Goal: Transaction & Acquisition: Purchase product/service

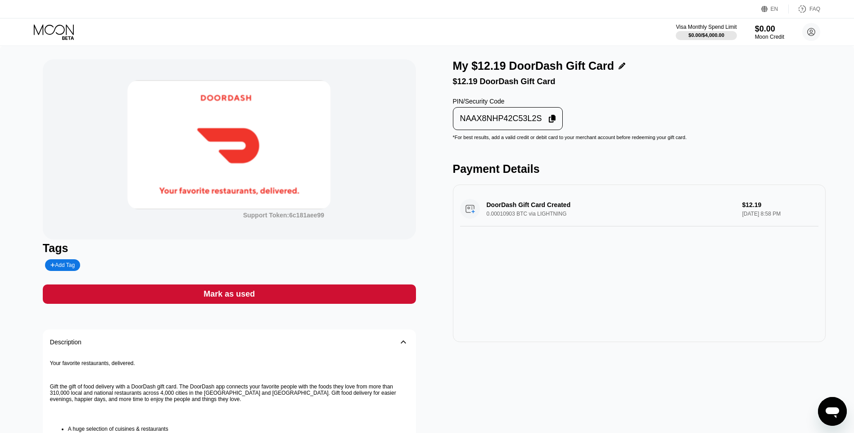
click at [362, 304] on div "Mark as used" at bounding box center [229, 293] width 373 height 19
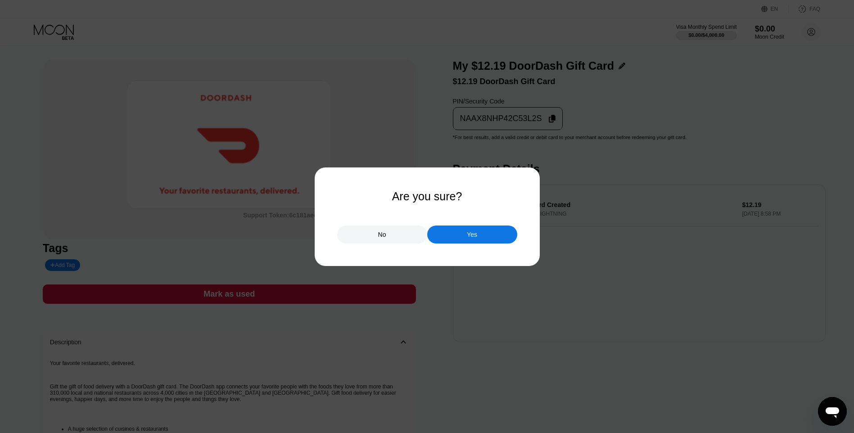
click at [453, 230] on div "Yes" at bounding box center [472, 234] width 90 height 18
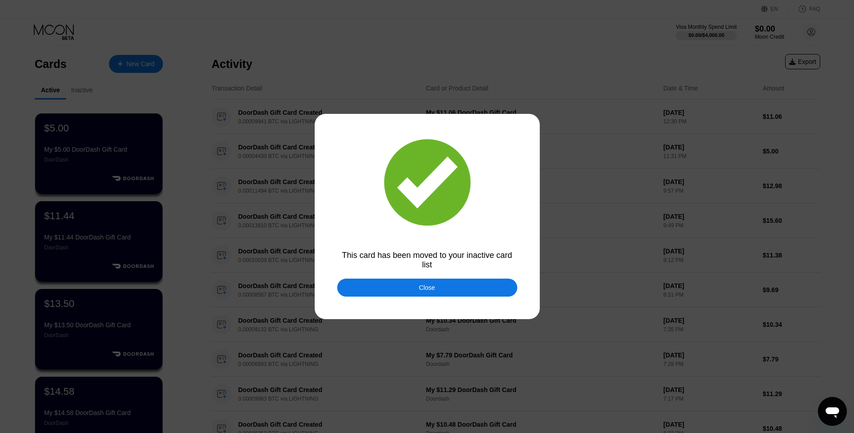
click at [463, 303] on div at bounding box center [430, 216] width 860 height 433
click at [460, 287] on div "Close" at bounding box center [427, 288] width 180 height 18
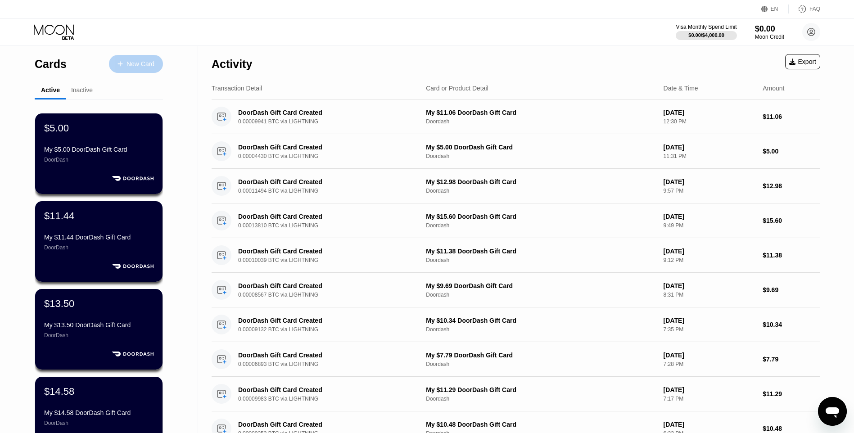
click at [149, 60] on div "New Card" at bounding box center [140, 64] width 28 height 8
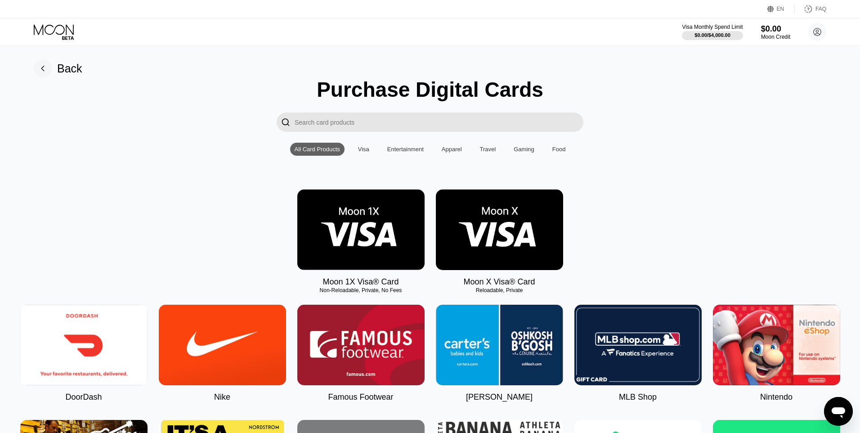
click at [84, 323] on img at bounding box center [83, 345] width 127 height 81
type input "0"
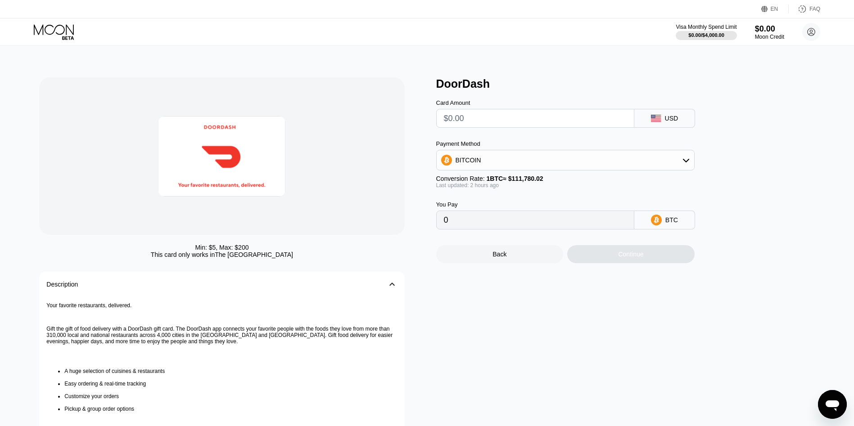
click at [601, 126] on input "text" at bounding box center [535, 118] width 183 height 18
type input "$15.04"
type input "0.00013422"
type input "$15.04"
click at [625, 258] on div "Continue" at bounding box center [630, 254] width 25 height 7
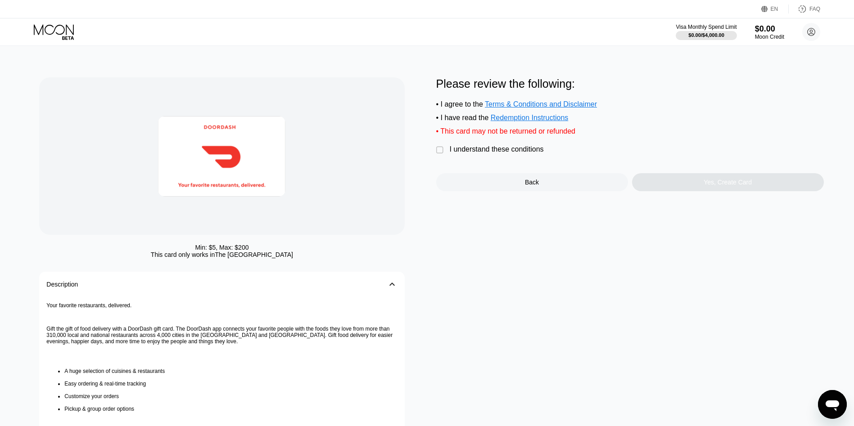
click at [504, 153] on div "I understand these conditions" at bounding box center [497, 149] width 94 height 8
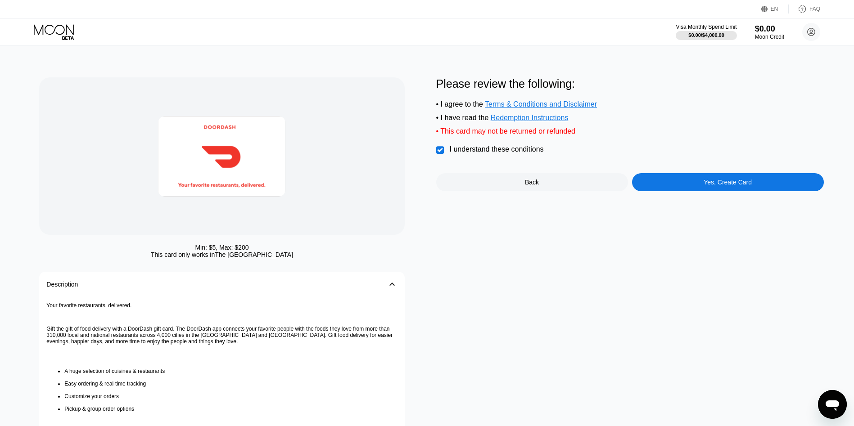
click at [718, 201] on div "Please review the following: • I agree to the Terms & Conditions and Disclaimer…" at bounding box center [629, 291] width 387 height 428
click at [717, 199] on div "Please review the following: • I agree to the Terms & Conditions and Disclaimer…" at bounding box center [629, 291] width 387 height 428
click at [721, 186] on div "Yes, Create Card" at bounding box center [727, 182] width 48 height 7
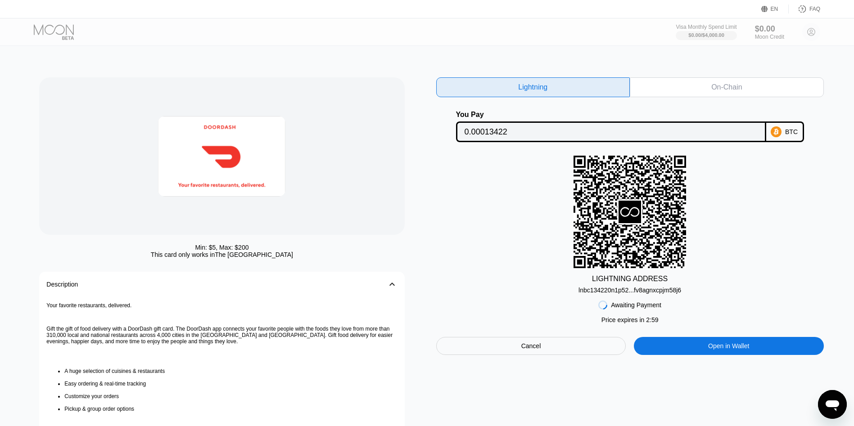
click at [626, 288] on div "lnbc134220n1p52...fv8agnxcpjm58j6" at bounding box center [629, 288] width 103 height 11
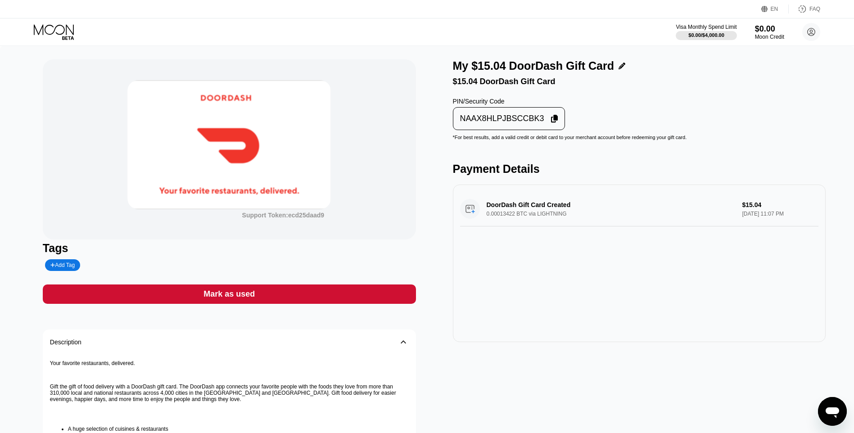
click at [496, 121] on div "NAAX8HLPJBSCCBK3" at bounding box center [502, 118] width 84 height 10
drag, startPoint x: 364, startPoint y: 282, endPoint x: 377, endPoint y: 277, distance: 14.0
click at [365, 282] on div "Support Token: ecd25daad9 Tags Add Tag Mark as used Description 󰅀 Your favorite…" at bounding box center [229, 311] width 373 height 504
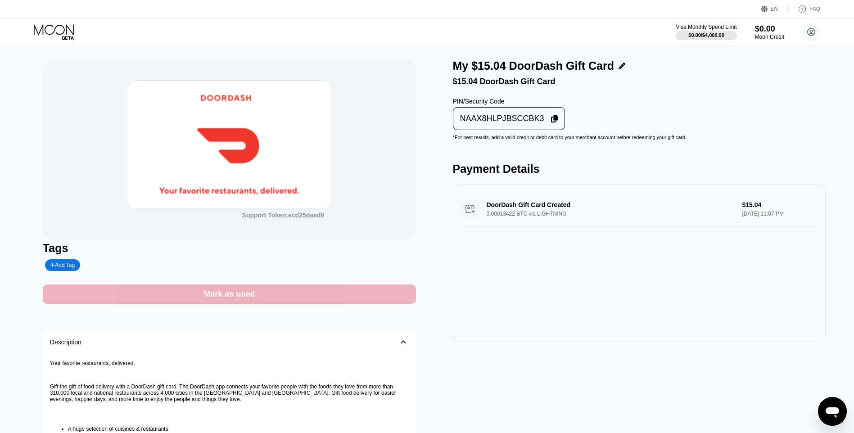
click at [409, 289] on div "Mark as used" at bounding box center [229, 293] width 373 height 19
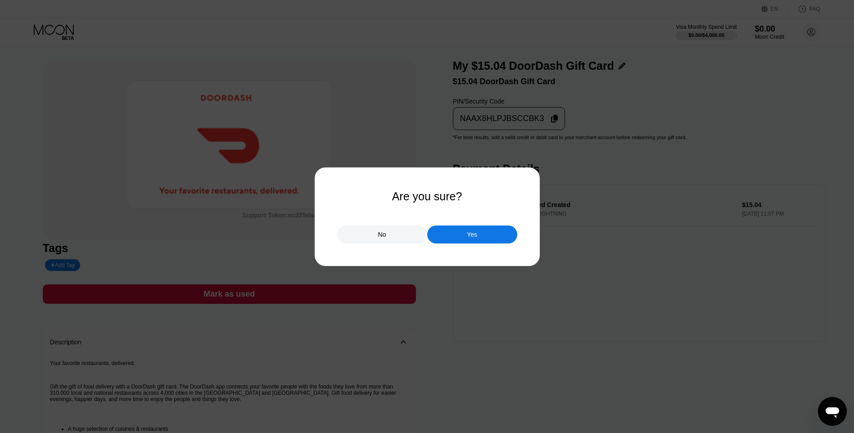
click at [514, 237] on div "Yes" at bounding box center [472, 234] width 90 height 18
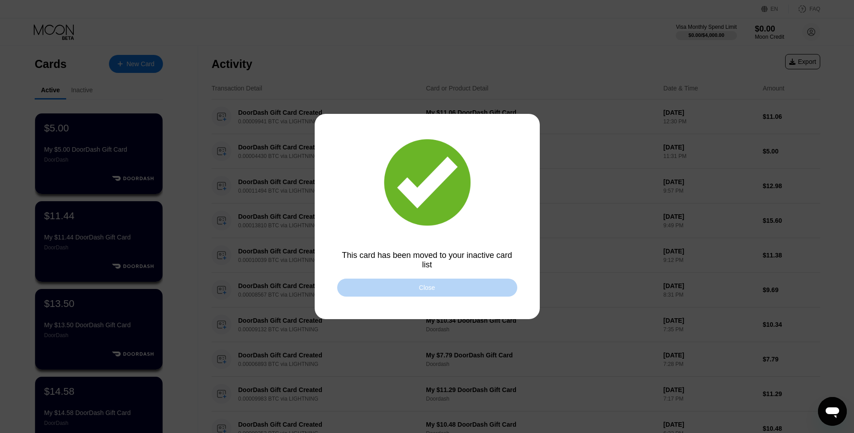
drag, startPoint x: 446, startPoint y: 291, endPoint x: 260, endPoint y: 131, distance: 245.1
click at [445, 290] on div "Close" at bounding box center [427, 288] width 180 height 18
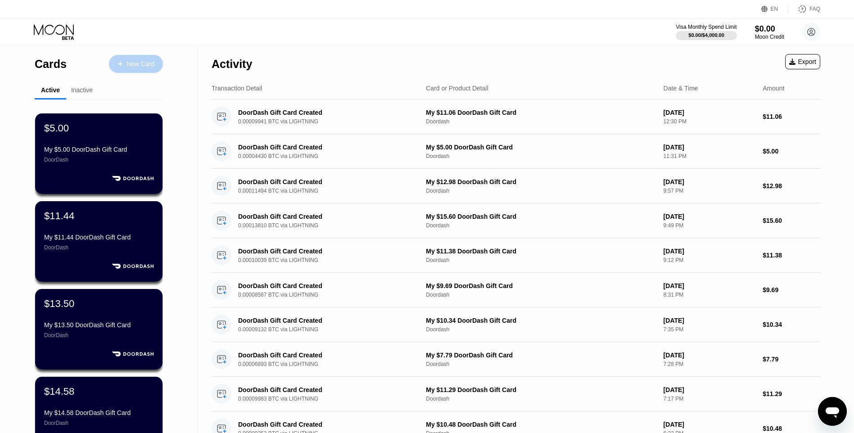
click at [153, 60] on div "New Card" at bounding box center [140, 64] width 28 height 8
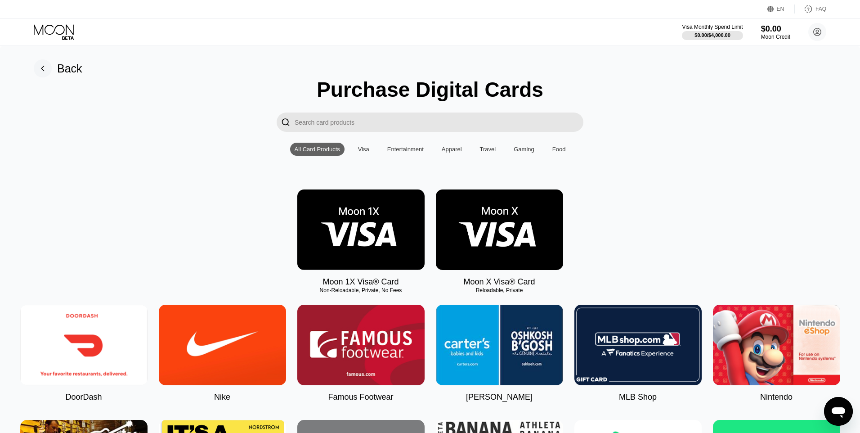
click at [96, 350] on img at bounding box center [83, 345] width 127 height 81
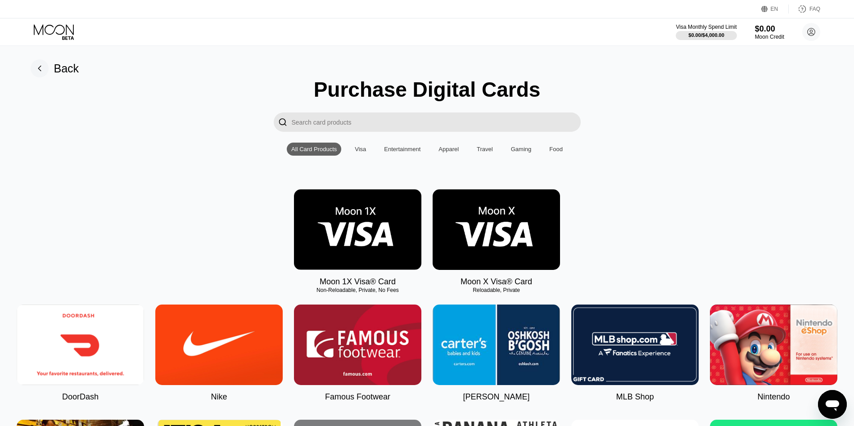
type input "0"
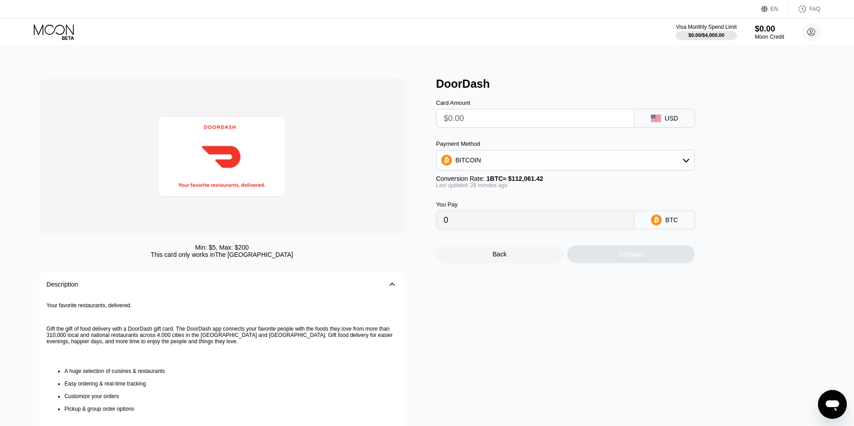
click at [462, 123] on input "text" at bounding box center [535, 118] width 183 height 18
type input "$14."
type input "0.00012495"
type input "$14.20"
type input "0.00012674"
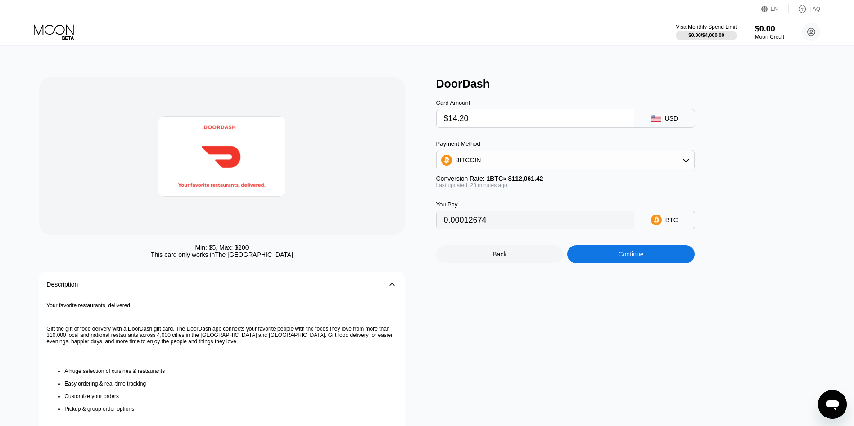
type input "$14.20"
click at [612, 259] on div "Continue" at bounding box center [630, 254] width 127 height 18
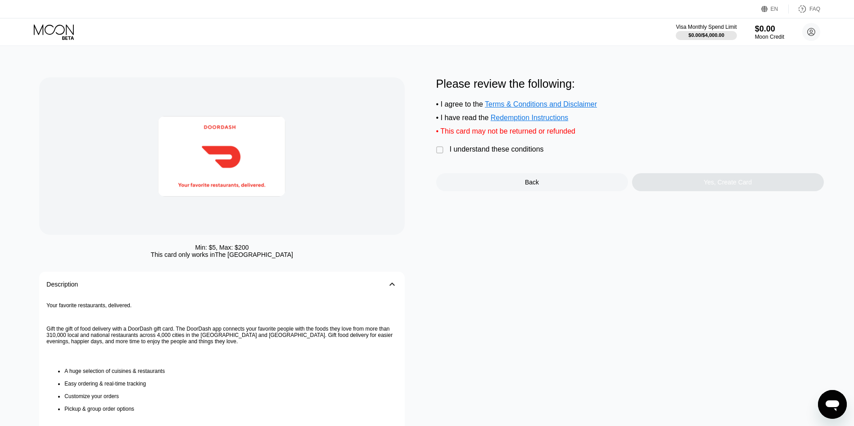
click at [502, 153] on div "I understand these conditions" at bounding box center [497, 149] width 94 height 8
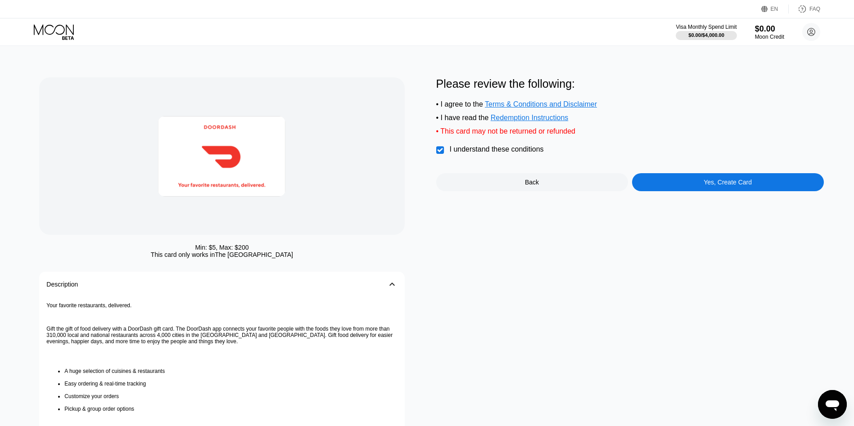
click at [742, 183] on div "Yes, Create Card" at bounding box center [728, 182] width 192 height 18
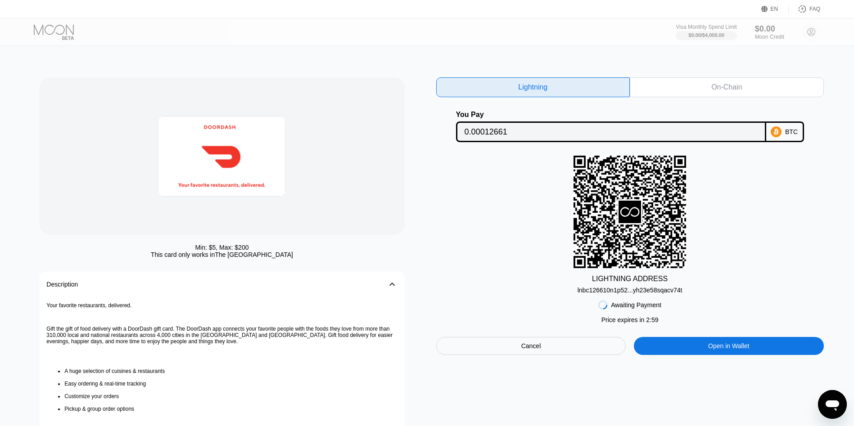
click at [602, 294] on div "lnbc126610n1p52...yh23e58sqacv74t" at bounding box center [629, 290] width 105 height 7
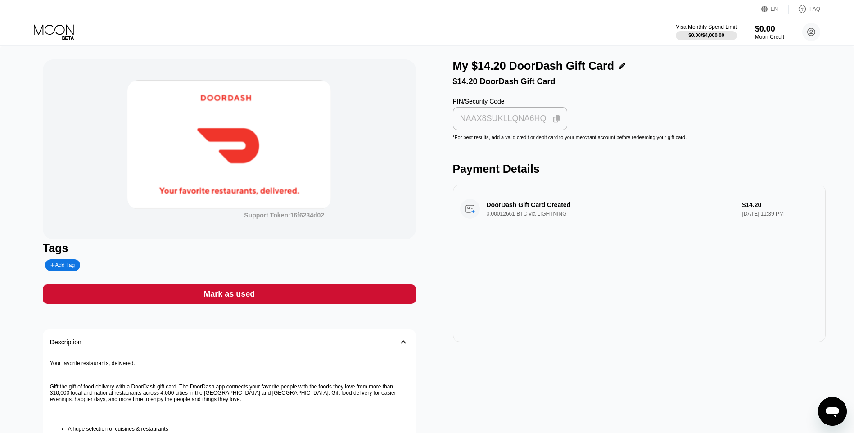
click at [501, 127] on div "NAAX8SUKLLQNA6HQ" at bounding box center [509, 119] width 109 height 18
